Goal: Task Accomplishment & Management: Manage account settings

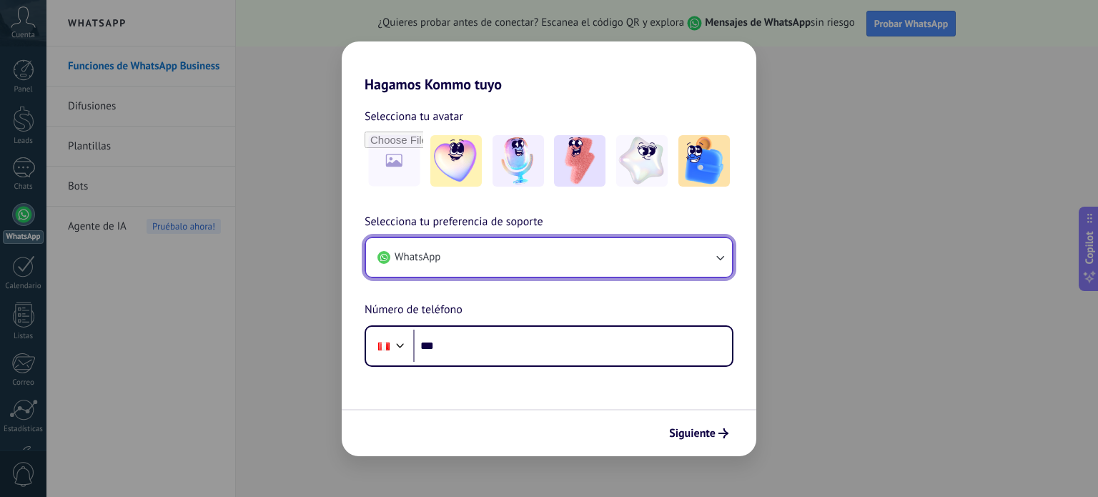
click at [722, 256] on icon "button" at bounding box center [720, 257] width 14 height 14
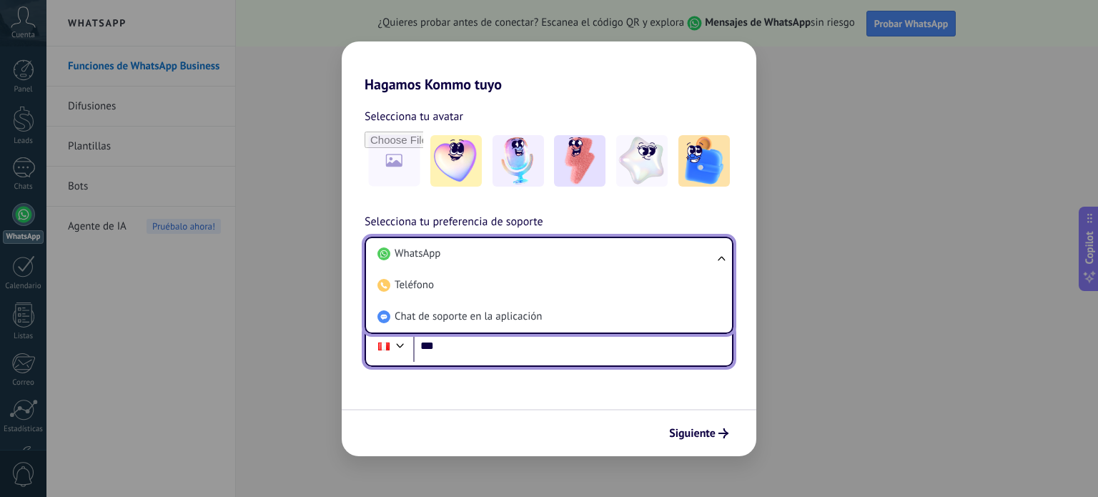
click at [493, 354] on input "***" at bounding box center [572, 346] width 319 height 33
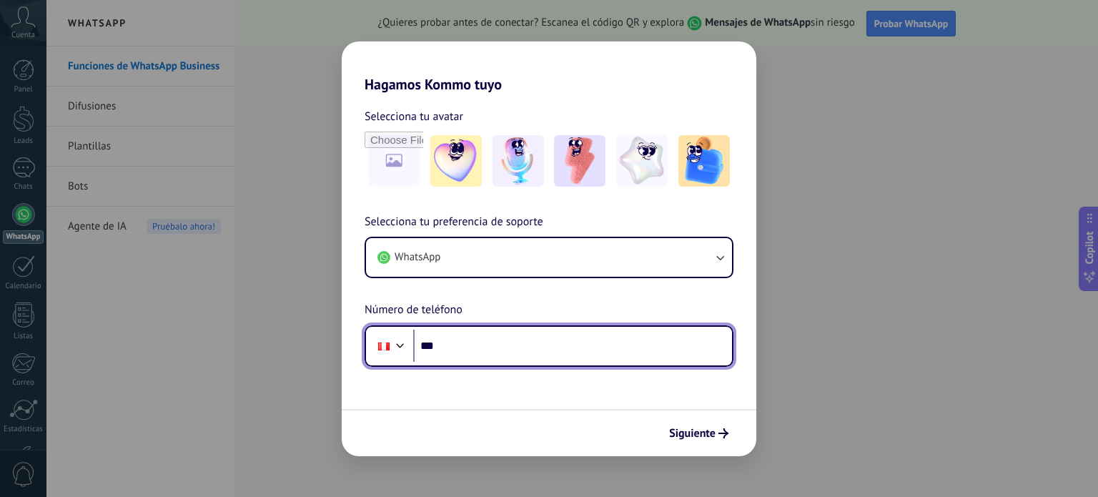
click at [493, 355] on input "***" at bounding box center [572, 346] width 319 height 33
drag, startPoint x: 520, startPoint y: 348, endPoint x: 440, endPoint y: 355, distance: 80.4
click at [440, 355] on input "**********" at bounding box center [572, 346] width 319 height 33
type input "**********"
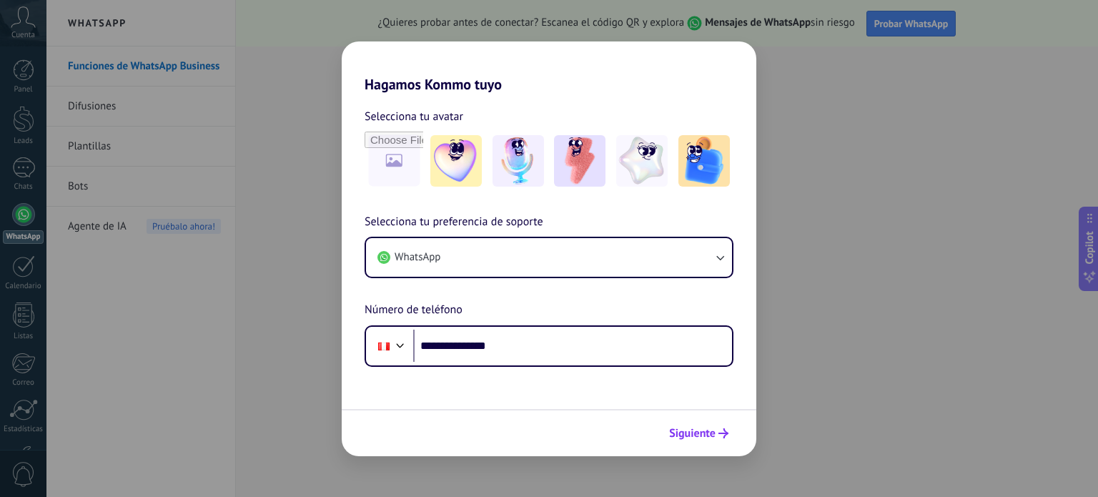
click at [693, 435] on span "Siguiente" at bounding box center [692, 433] width 46 height 10
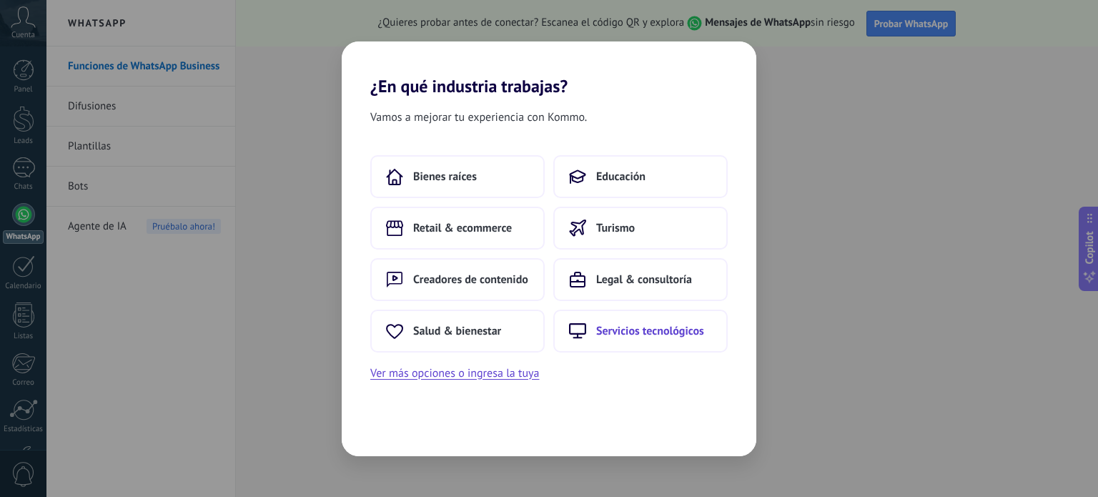
click at [640, 332] on span "Servicios tecnológicos" at bounding box center [650, 331] width 108 height 14
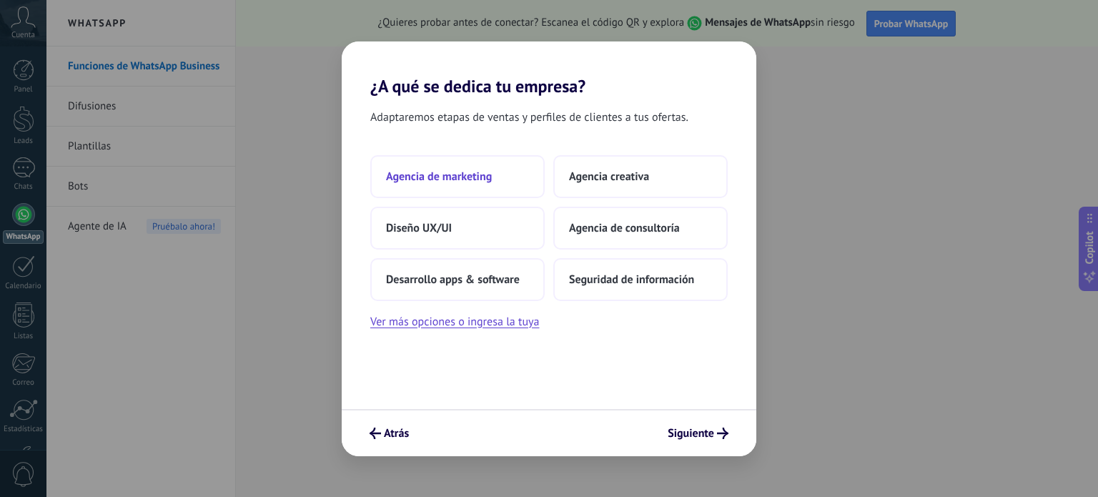
click at [443, 174] on span "Agencia de marketing" at bounding box center [439, 176] width 106 height 14
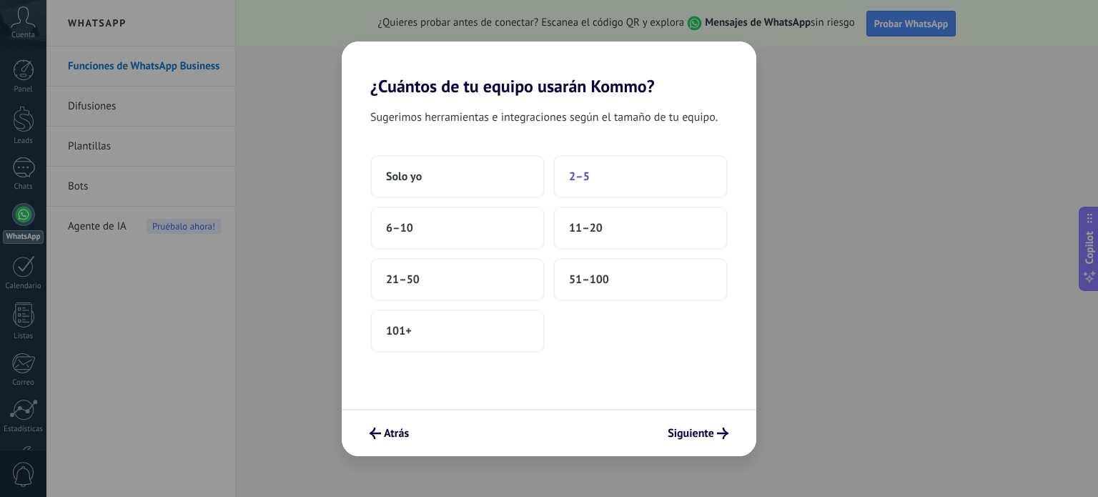
click at [600, 184] on button "2–5" at bounding box center [640, 176] width 174 height 43
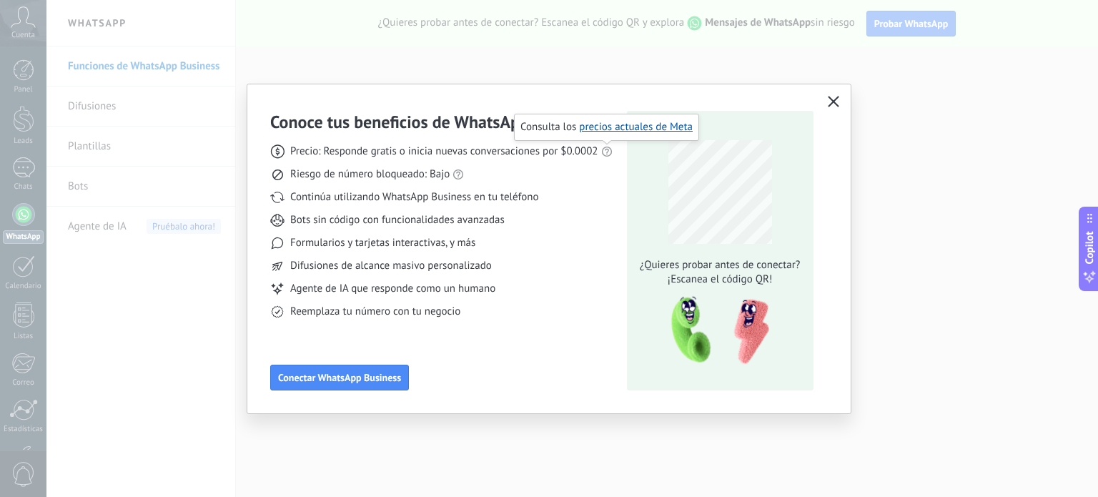
click at [837, 102] on icon "button" at bounding box center [833, 101] width 11 height 11
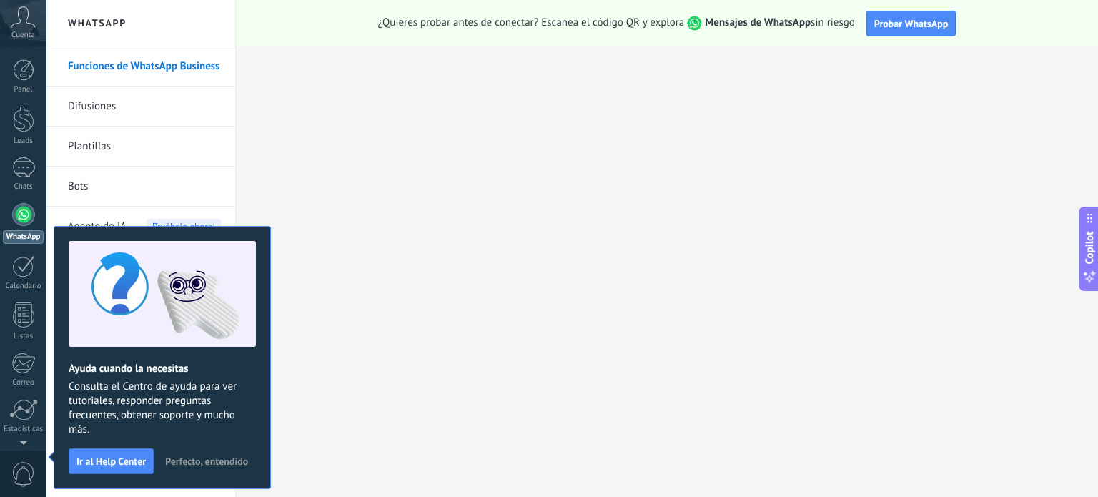
click at [26, 23] on icon at bounding box center [23, 16] width 25 height 21
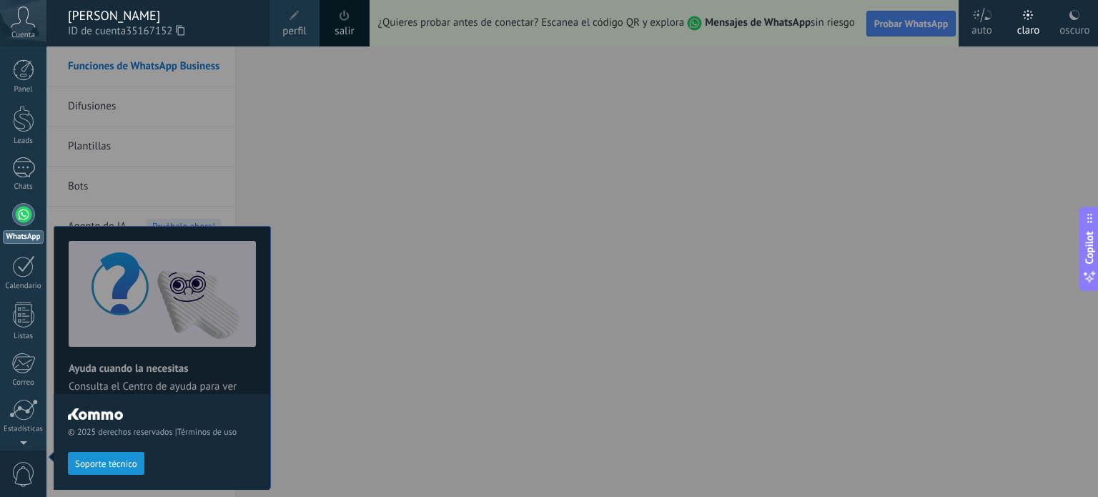
click at [296, 26] on span "perfil" at bounding box center [294, 32] width 24 height 16
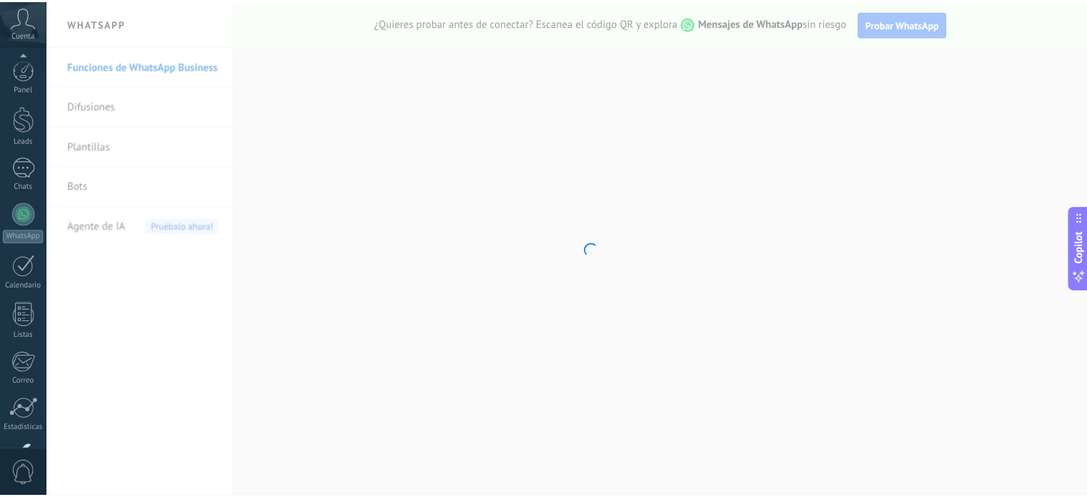
scroll to position [97, 0]
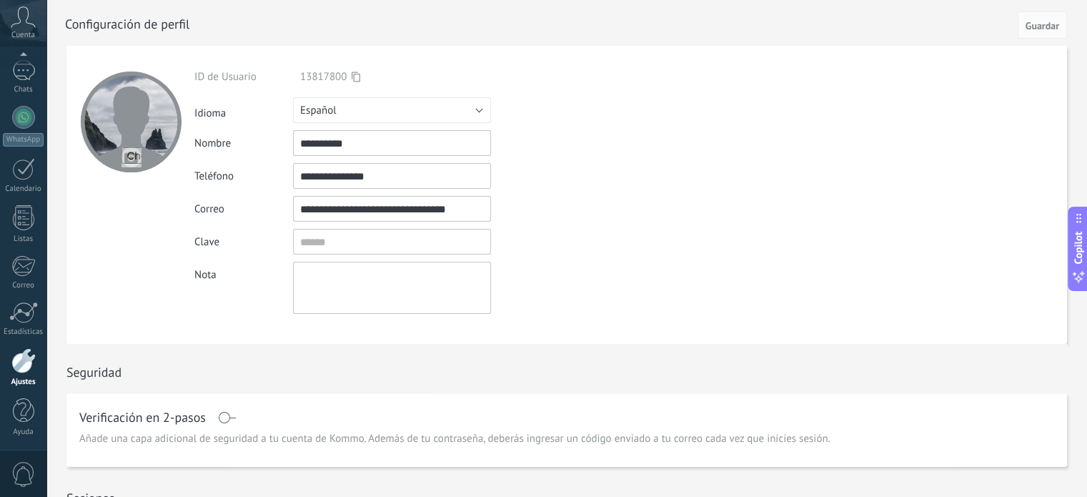
click at [127, 159] on input "file" at bounding box center [132, 157] width 20 height 20
type input "**********"
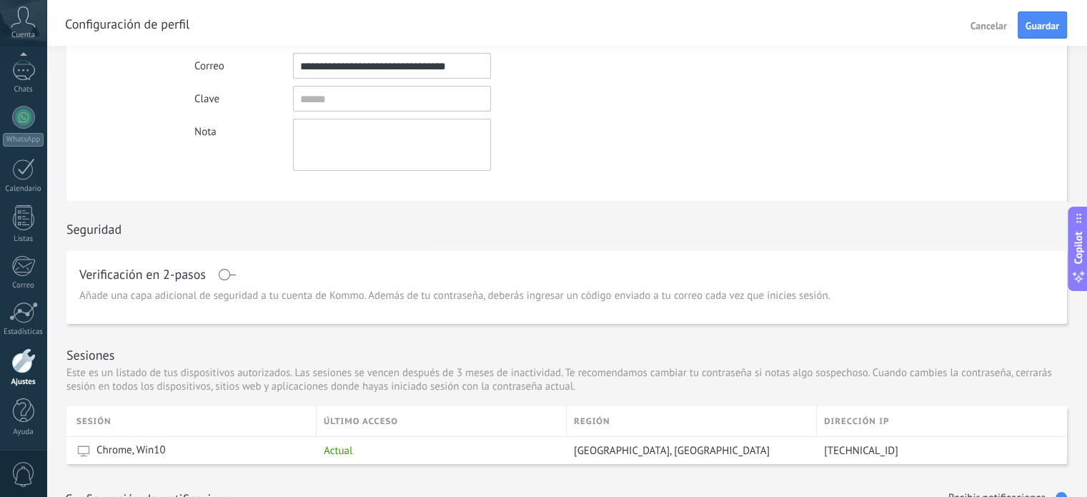
scroll to position [0, 0]
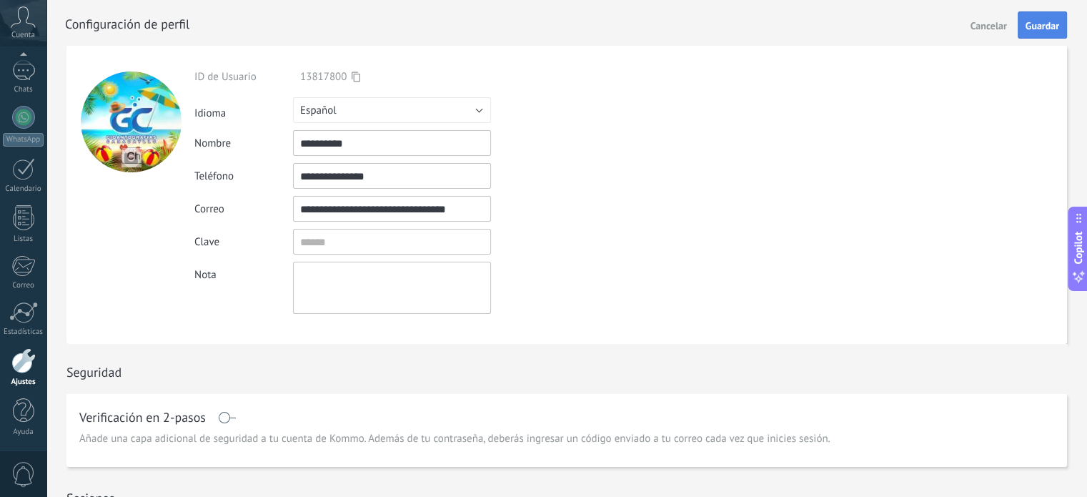
click at [1043, 29] on span "Guardar" at bounding box center [1043, 26] width 34 height 10
click at [26, 74] on div at bounding box center [23, 70] width 23 height 21
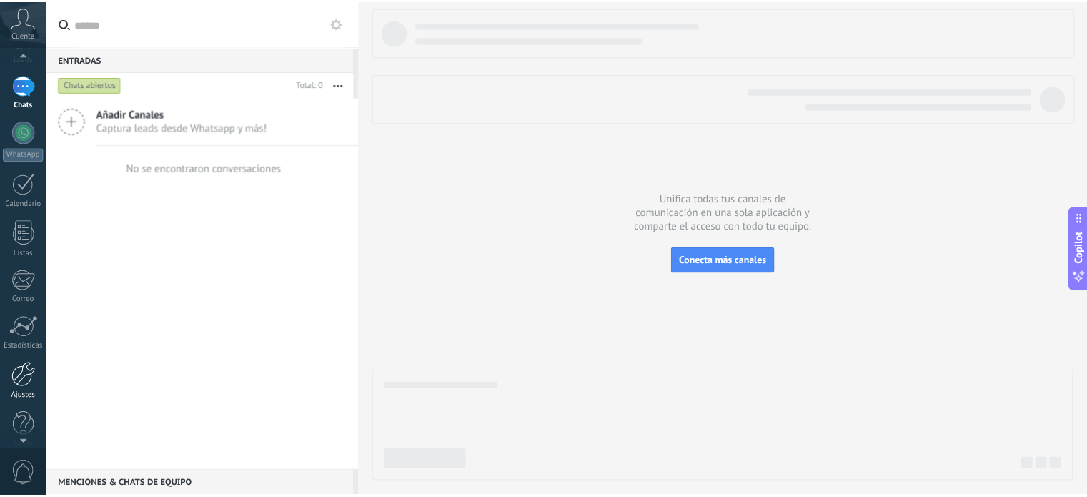
scroll to position [97, 0]
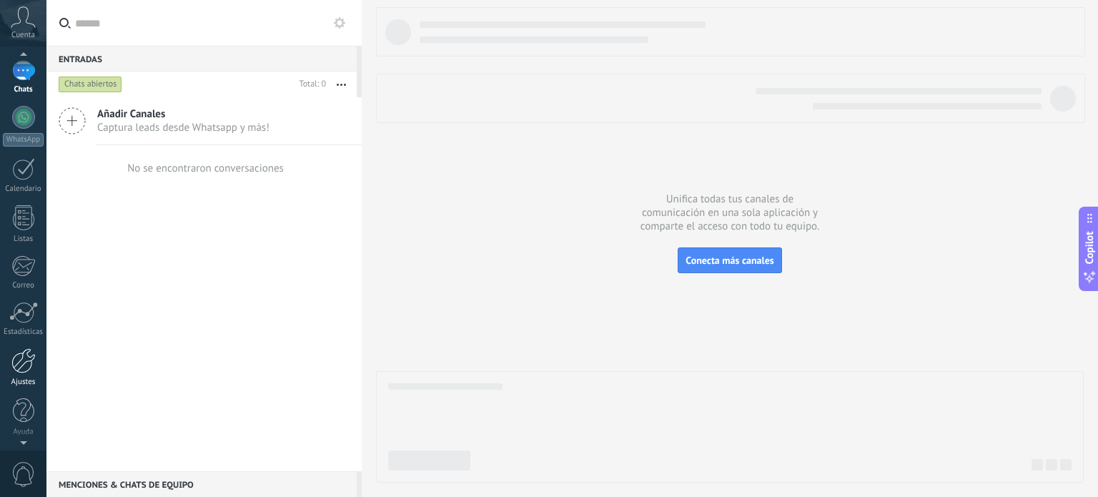
click at [25, 362] on div at bounding box center [23, 360] width 24 height 25
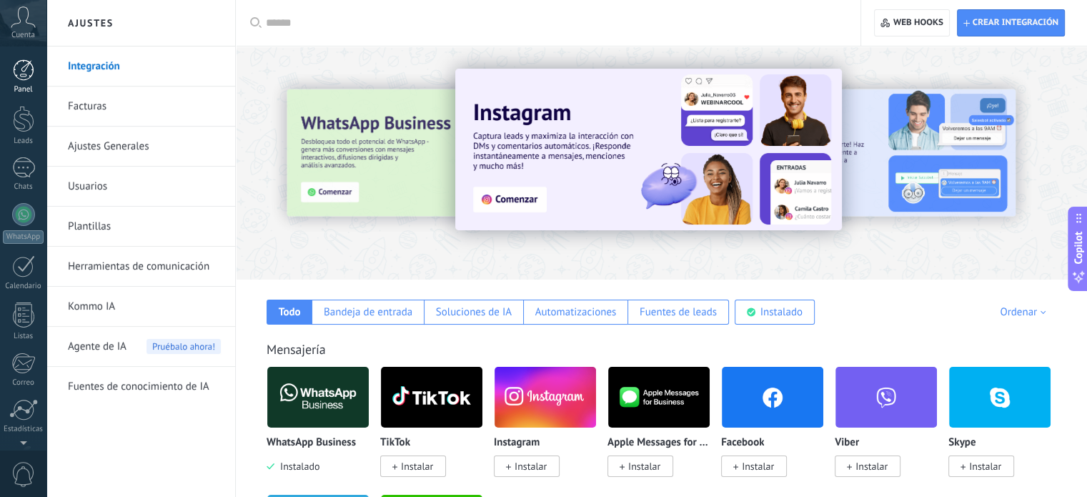
click at [22, 71] on div at bounding box center [23, 69] width 21 height 21
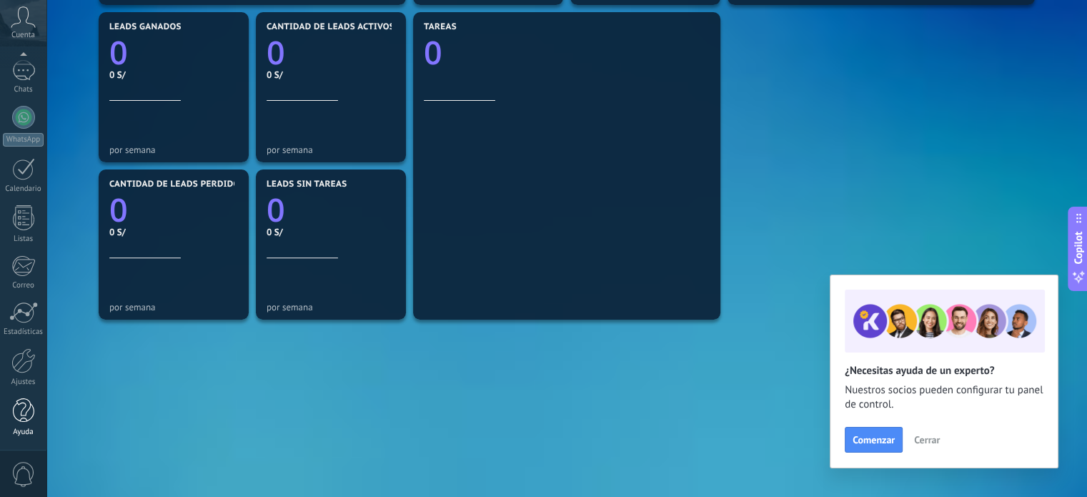
scroll to position [500, 0]
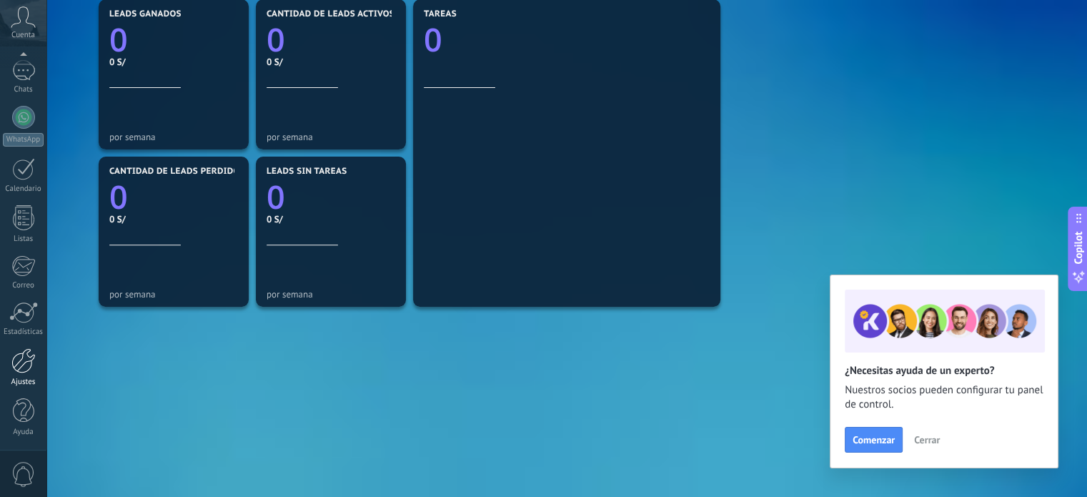
click at [21, 367] on div at bounding box center [23, 360] width 24 height 25
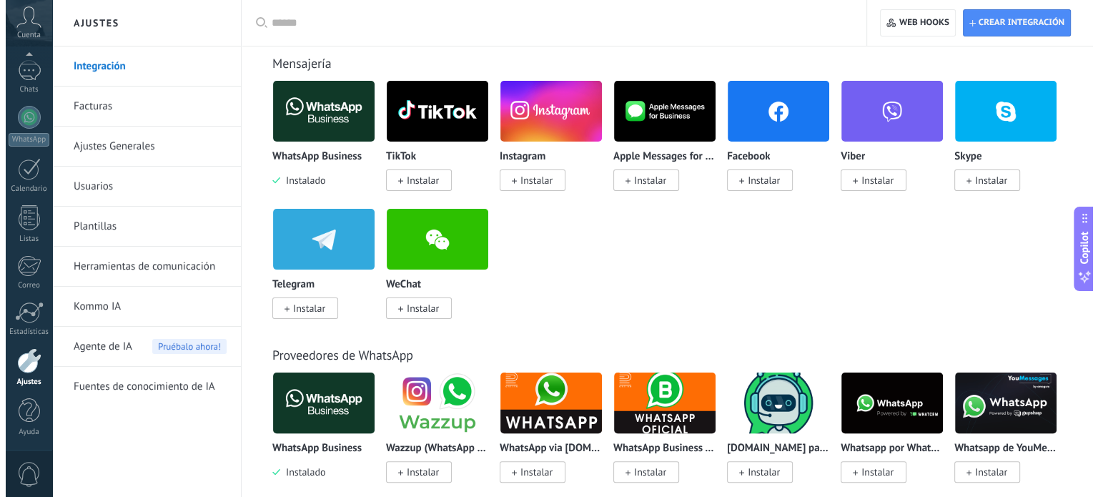
scroll to position [214, 0]
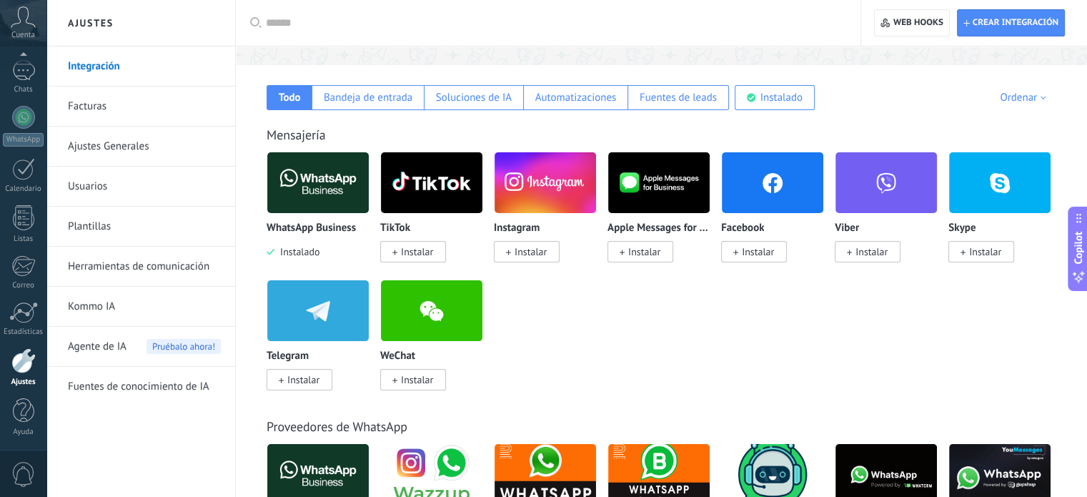
click at [429, 179] on img at bounding box center [432, 182] width 102 height 69
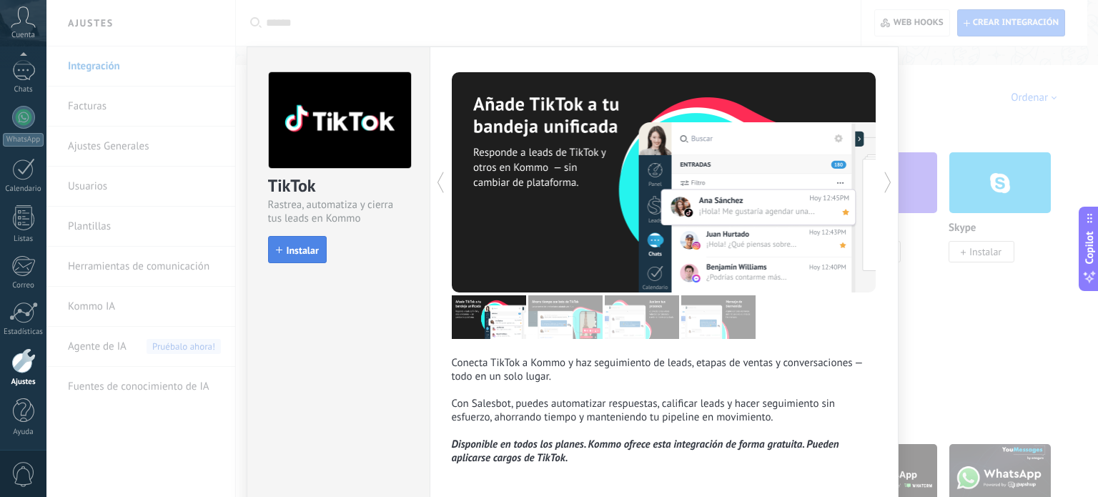
click at [305, 248] on span "Instalar" at bounding box center [303, 250] width 32 height 10
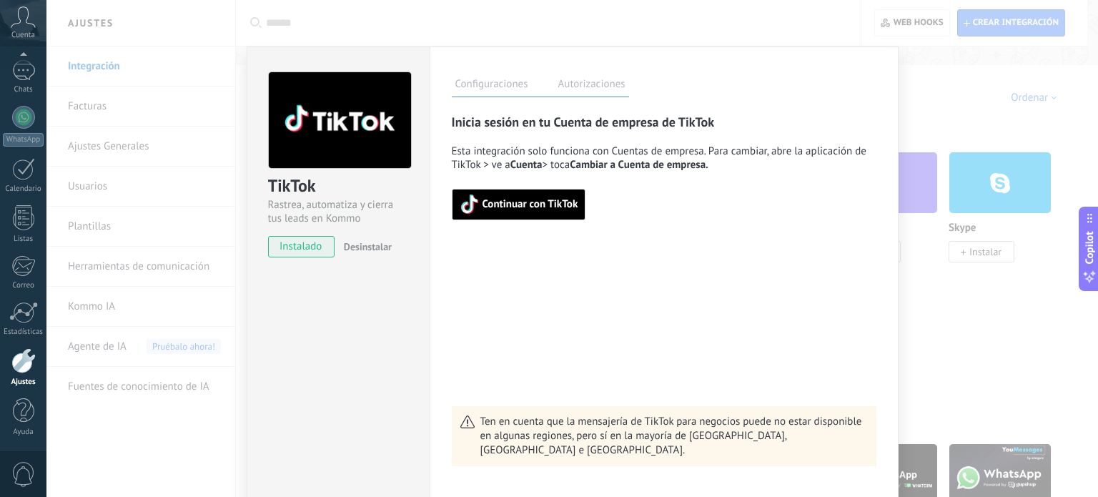
click at [533, 206] on span "Continuar con TikTok" at bounding box center [531, 204] width 96 height 10
click at [23, 22] on icon at bounding box center [23, 16] width 25 height 21
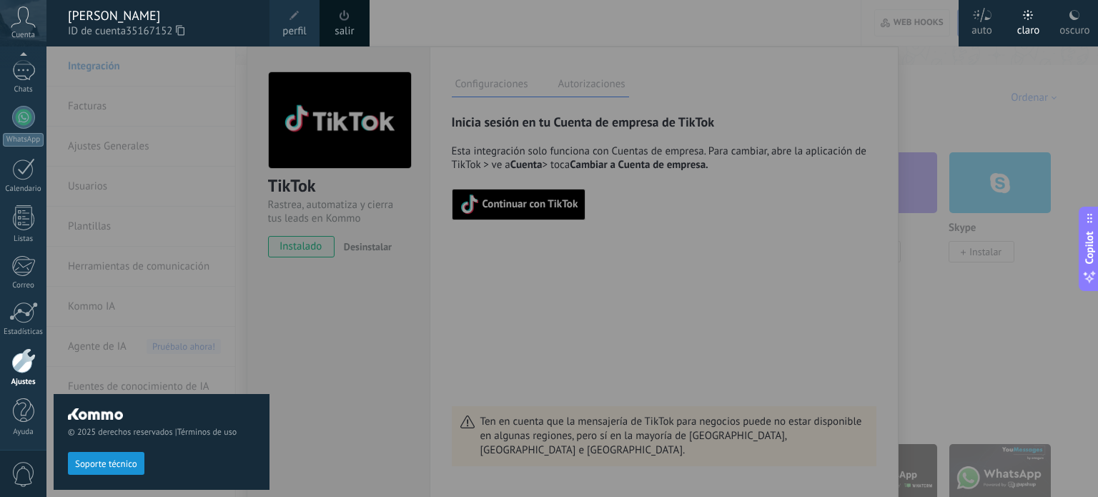
click at [1080, 22] on div "oscuro" at bounding box center [1075, 27] width 30 height 37
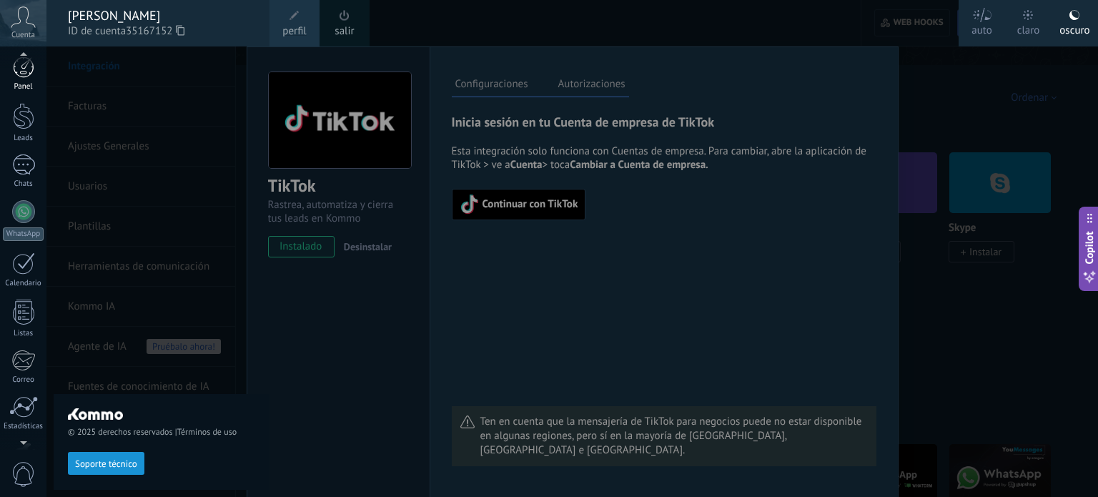
scroll to position [0, 0]
click at [31, 120] on div at bounding box center [23, 119] width 21 height 26
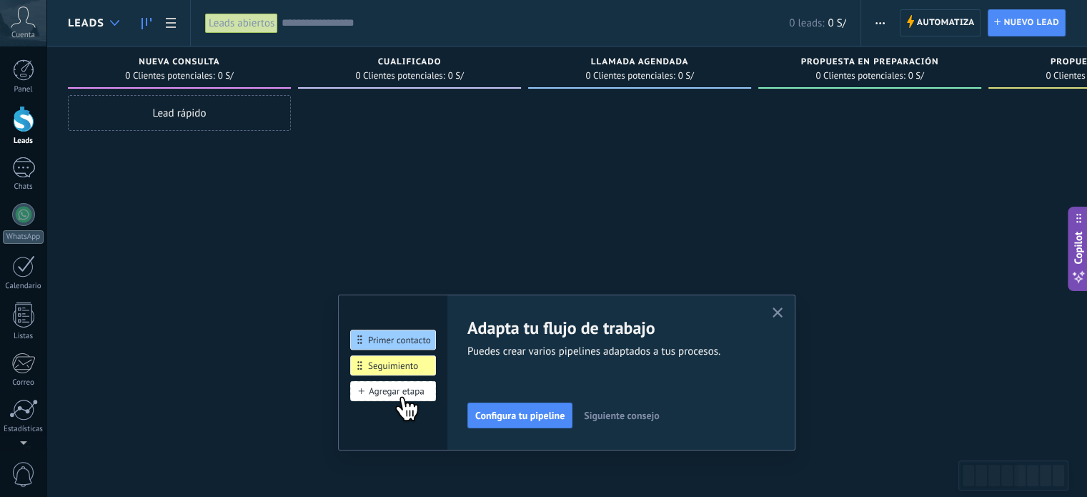
click at [112, 24] on icon at bounding box center [114, 23] width 9 height 6
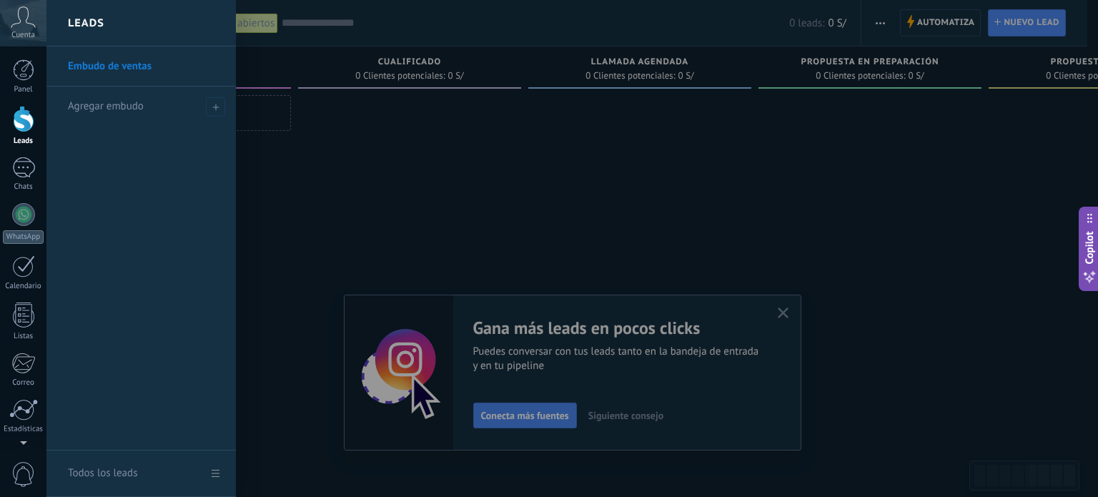
click at [352, 200] on div at bounding box center [595, 248] width 1098 height 497
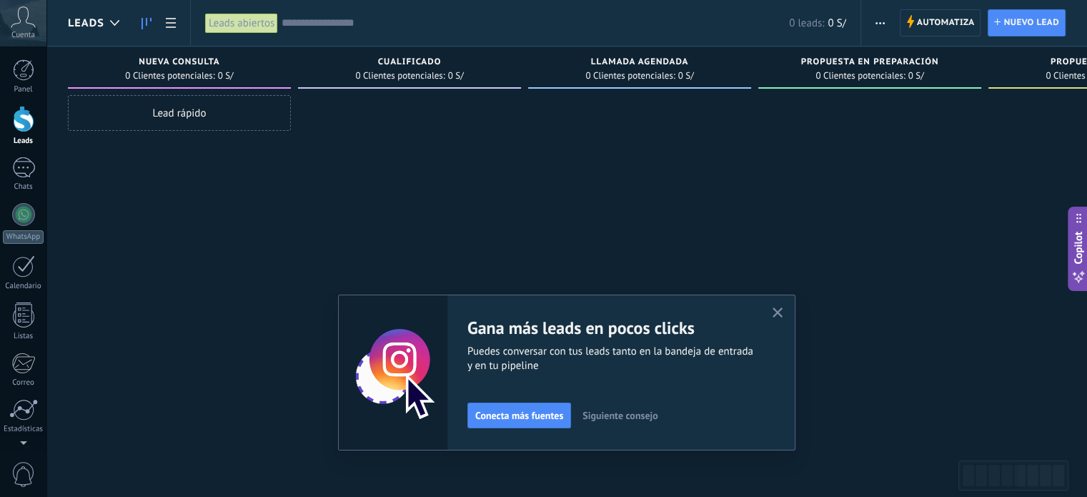
click at [149, 20] on icon at bounding box center [147, 23] width 10 height 11
click at [174, 20] on icon at bounding box center [171, 23] width 10 height 10
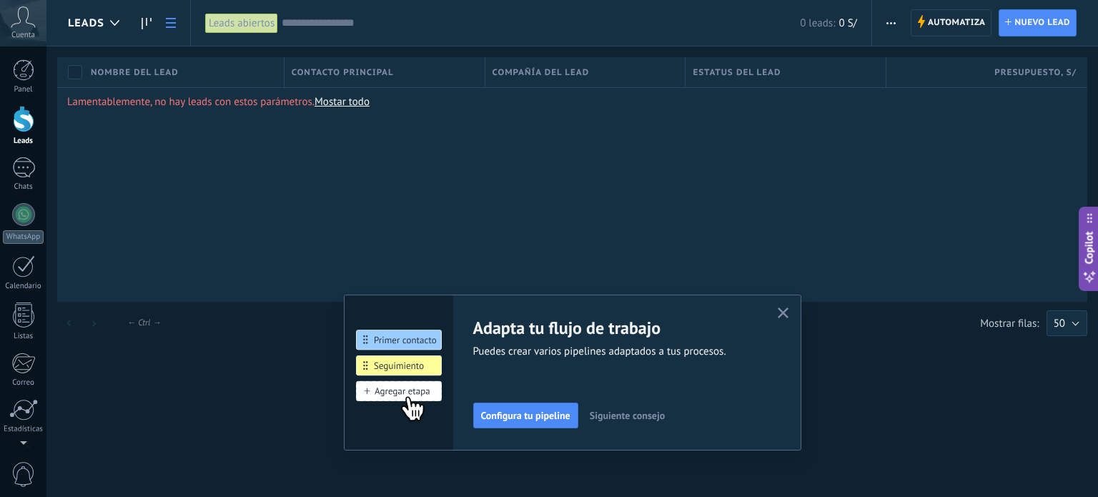
click at [238, 23] on div "Leads abiertos" at bounding box center [241, 23] width 73 height 21
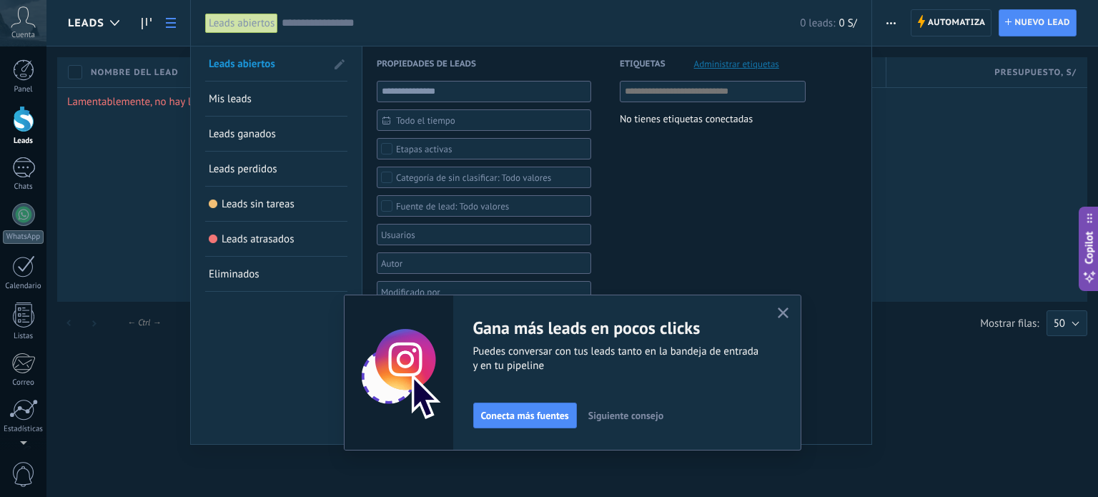
click at [429, 365] on img at bounding box center [399, 373] width 109 height 156
click at [786, 311] on use "button" at bounding box center [783, 312] width 11 height 11
